Goal: Obtain resource: Download file/media

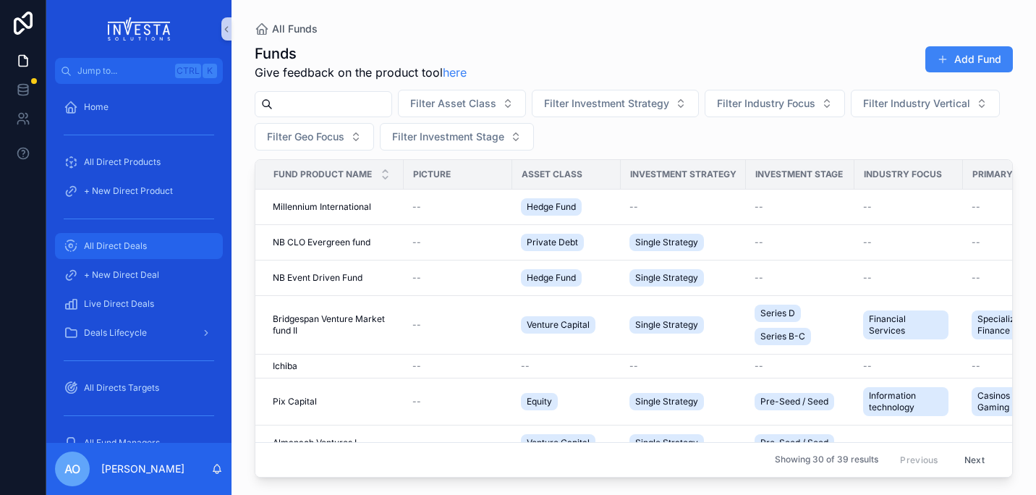
click at [117, 247] on span "All Direct Deals" at bounding box center [115, 246] width 63 height 12
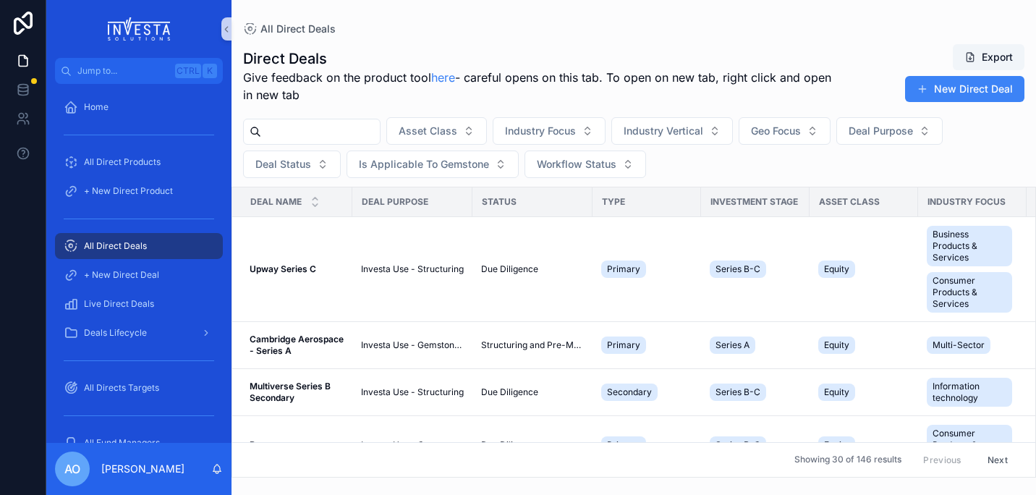
click at [299, 132] on input "scrollable content" at bounding box center [320, 132] width 119 height 20
click at [271, 340] on strong "Cambridge Aerospace - Series A" at bounding box center [298, 344] width 96 height 22
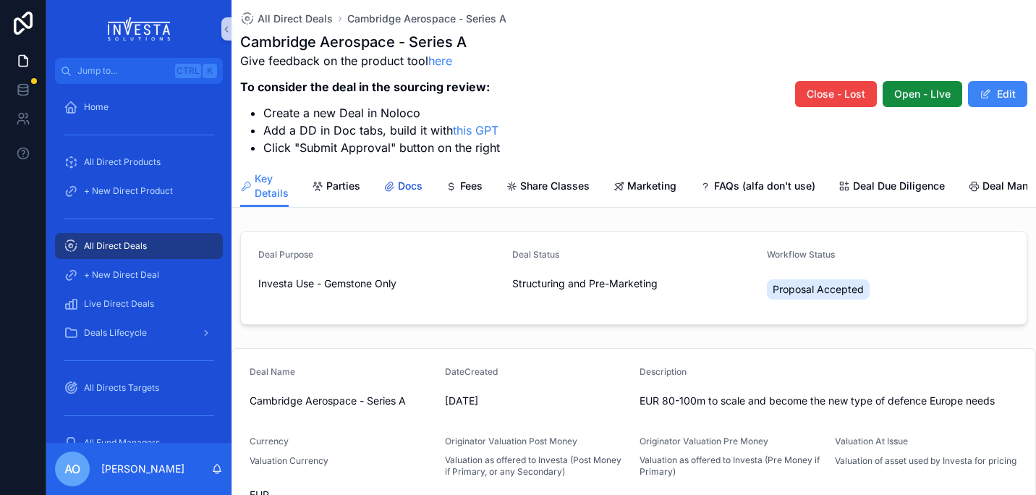
click at [401, 178] on link "Docs" at bounding box center [402, 187] width 39 height 29
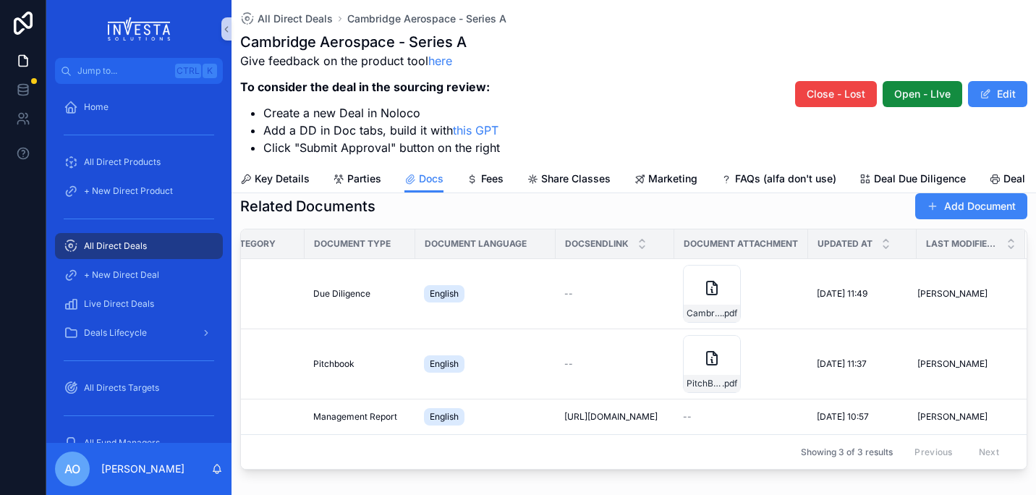
scroll to position [50, 0]
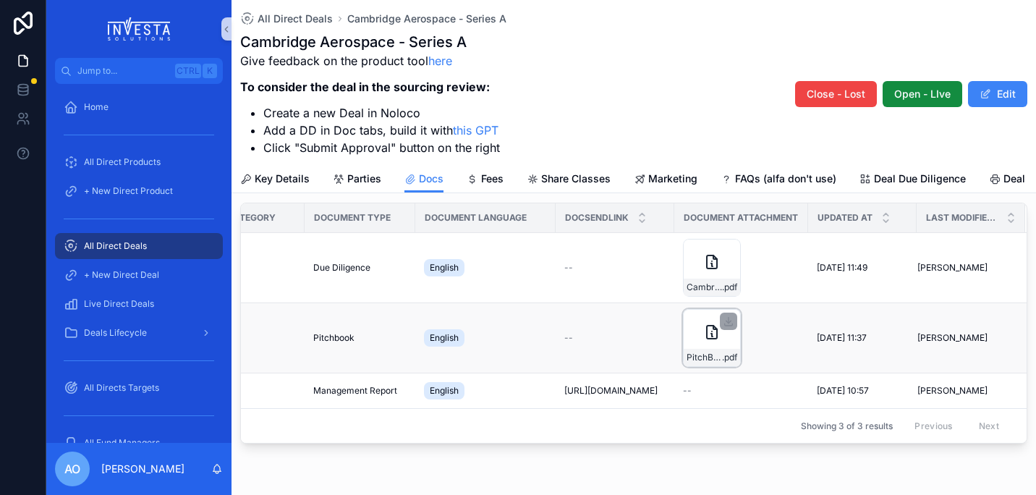
click at [702, 351] on div "PitchBook_Cambridge_Aerospace_2025_09_26_09_36_01 .pdf" at bounding box center [712, 338] width 58 height 58
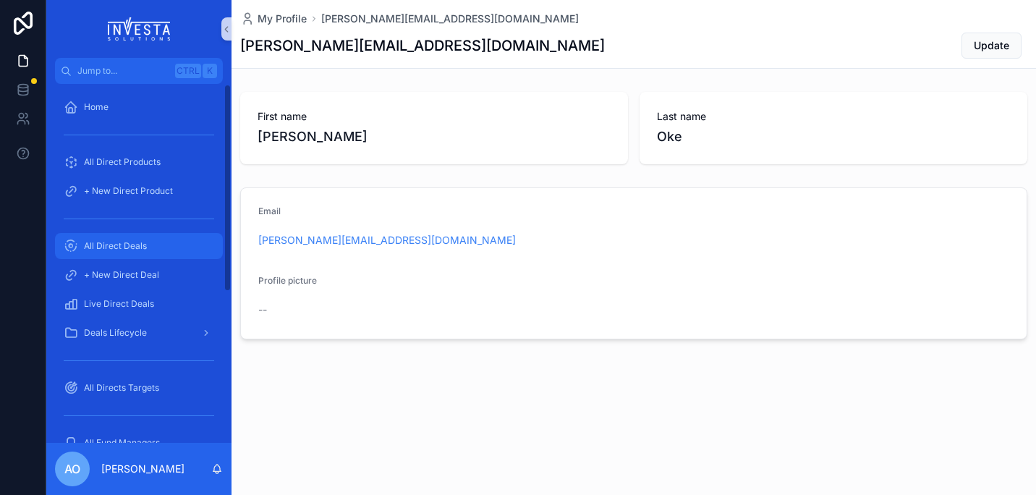
click at [124, 244] on span "All Direct Deals" at bounding box center [115, 246] width 63 height 12
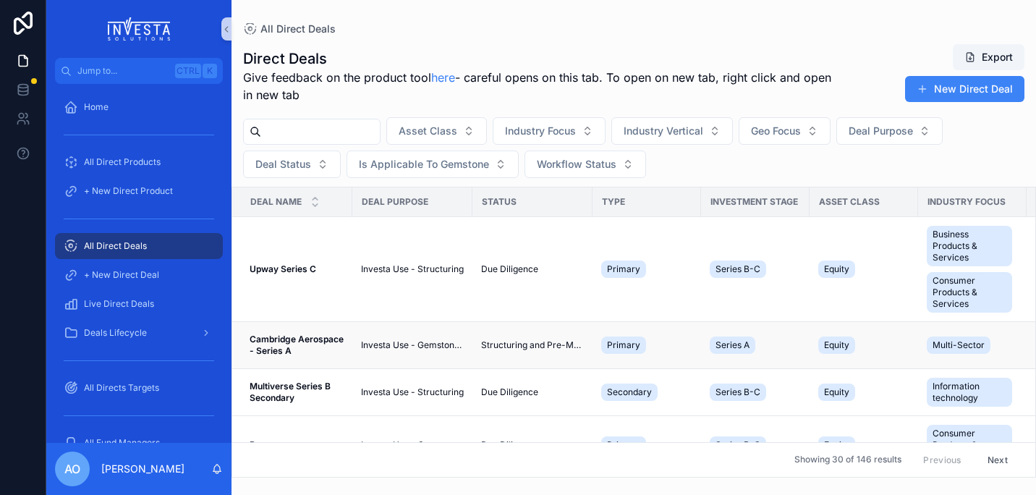
click at [278, 341] on strong "Cambridge Aerospace - Series A" at bounding box center [298, 344] width 96 height 22
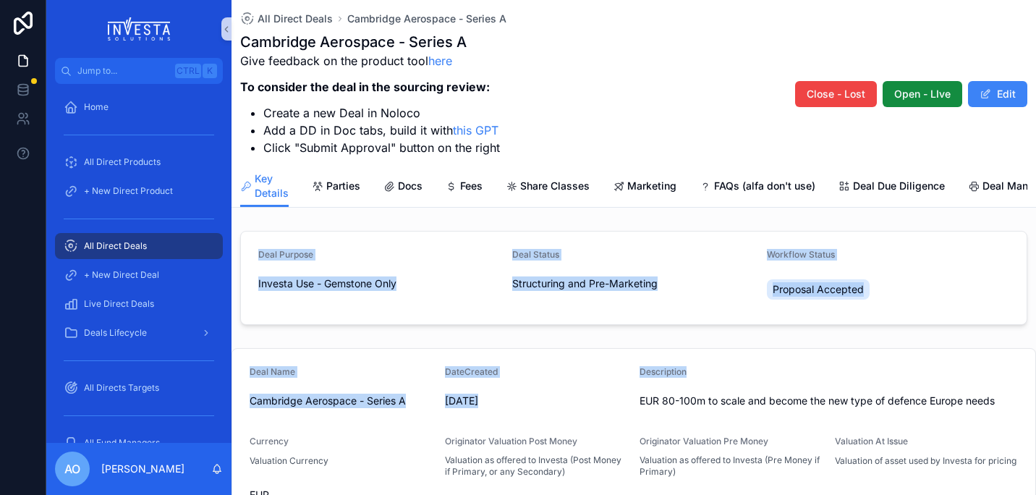
drag, startPoint x: 1027, startPoint y: 225, endPoint x: 1023, endPoint y: 380, distance: 155.5
click at [1023, 380] on div "All Direct Deals Cambridge Aerospace - Series A Cambridge Aerospace - Series A …" at bounding box center [633, 498] width 804 height 997
click at [393, 182] on icon "scrollable content" at bounding box center [389, 187] width 12 height 12
